Goal: Navigation & Orientation: Find specific page/section

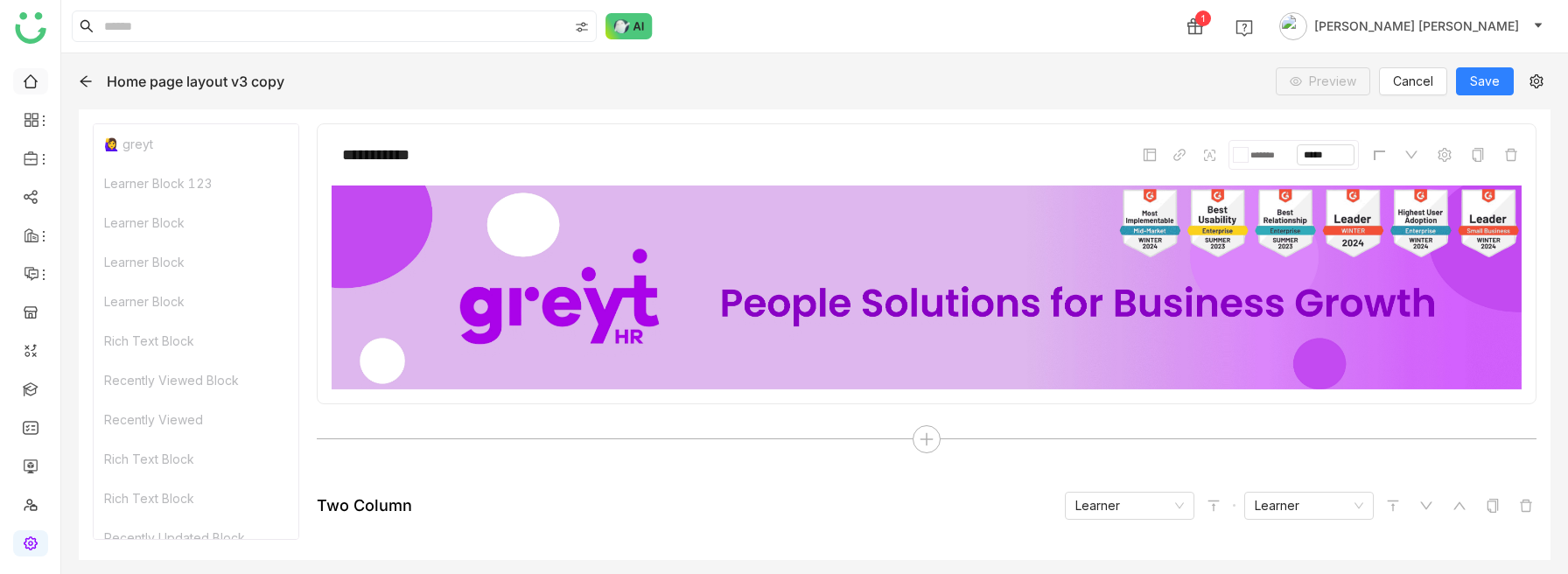
click at [34, 86] on link at bounding box center [31, 80] width 16 height 15
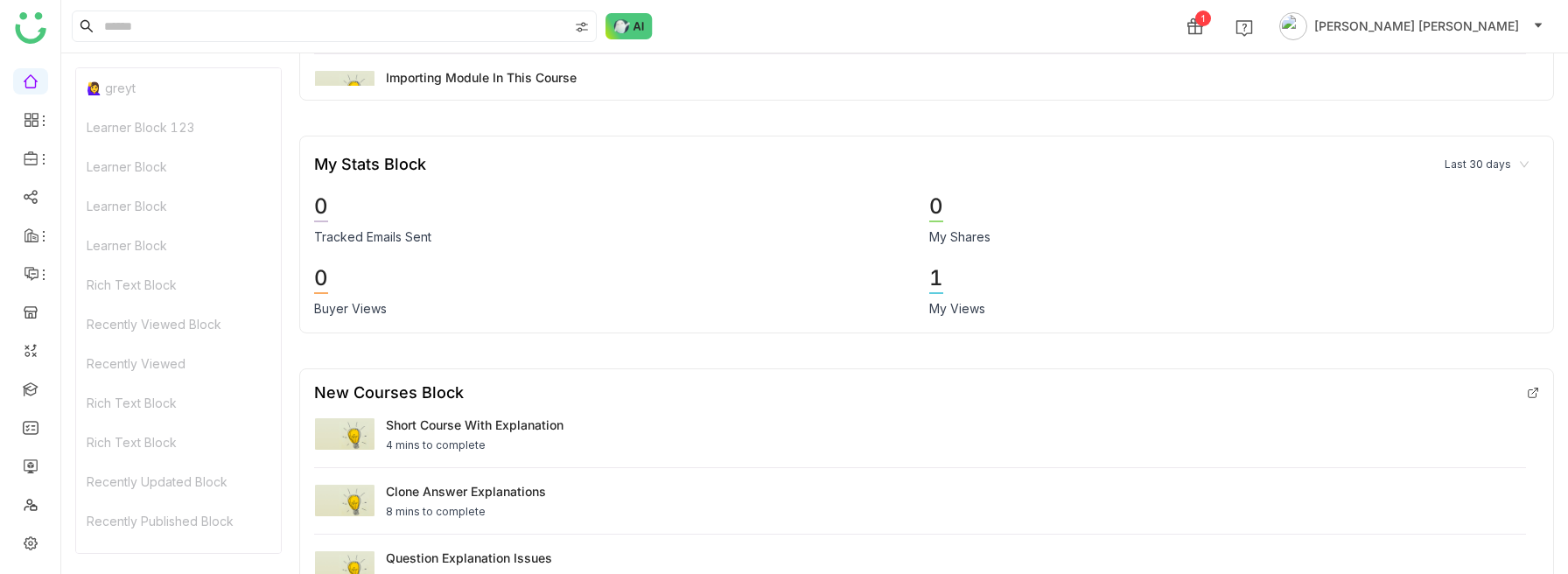
scroll to position [10941, 0]
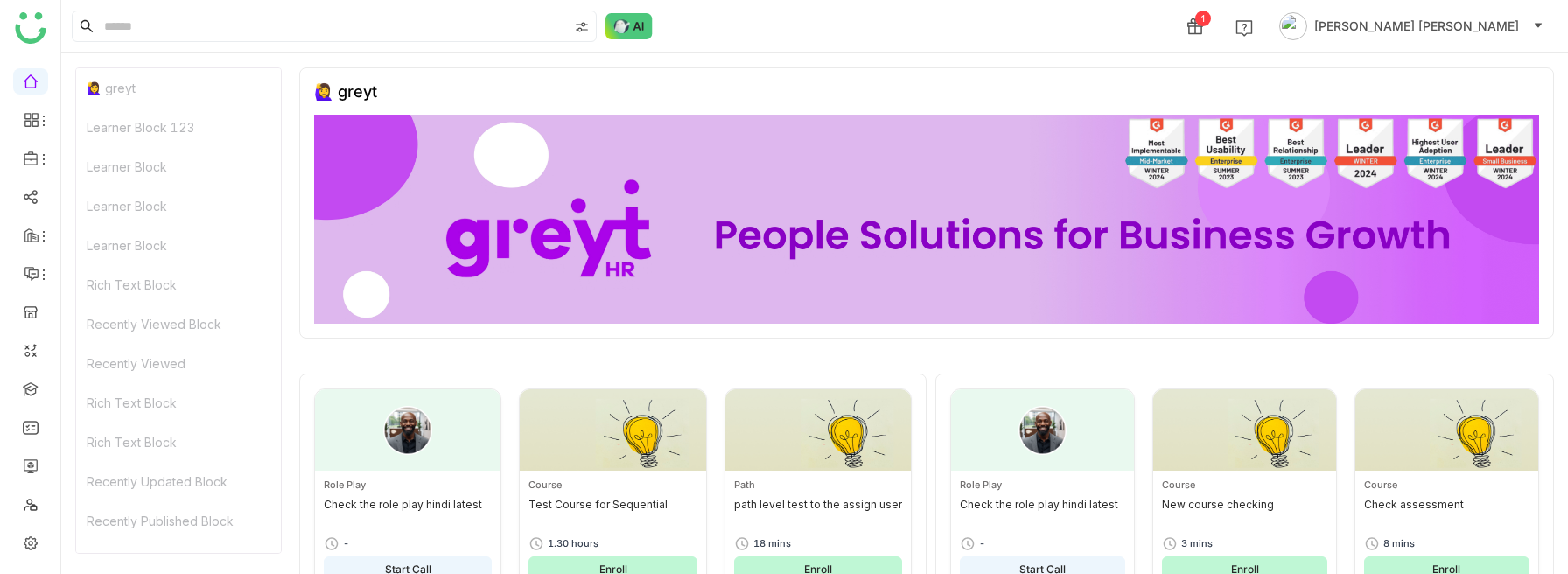
click at [340, 16] on div "1 Anil Reddy Kesireddy" at bounding box center [815, 26] width 1507 height 53
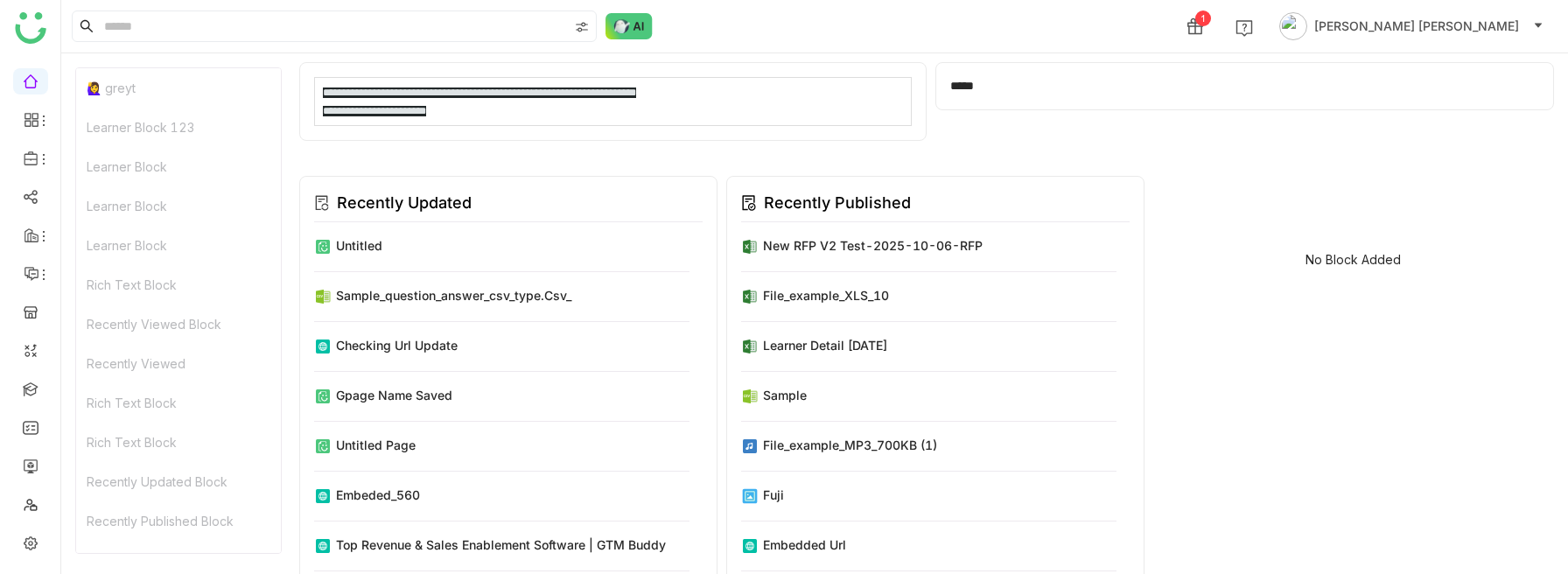
scroll to position [3077, 0]
